Goal: Communication & Community: Participate in discussion

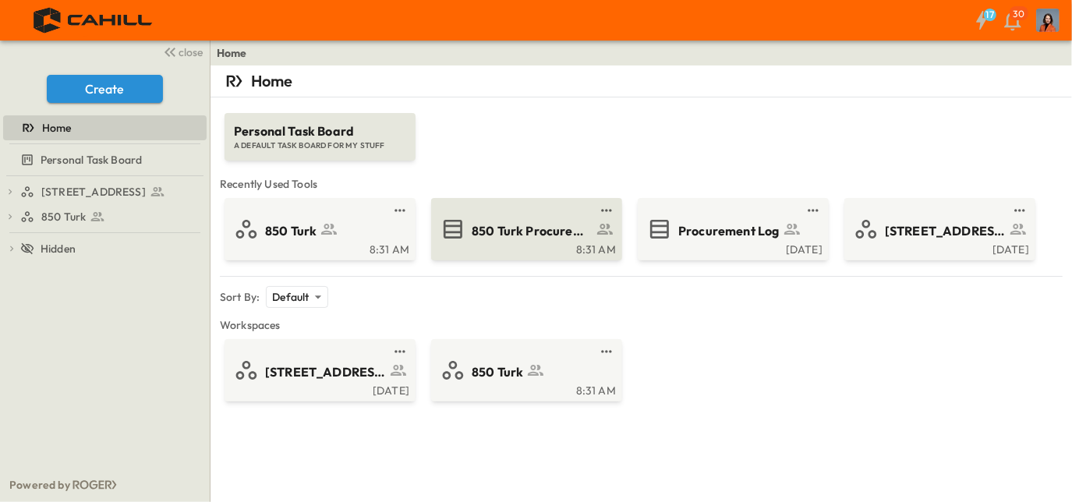
click at [502, 229] on span "850 Turk Procurement Log" at bounding box center [532, 231] width 121 height 18
